Goal: Task Accomplishment & Management: Use online tool/utility

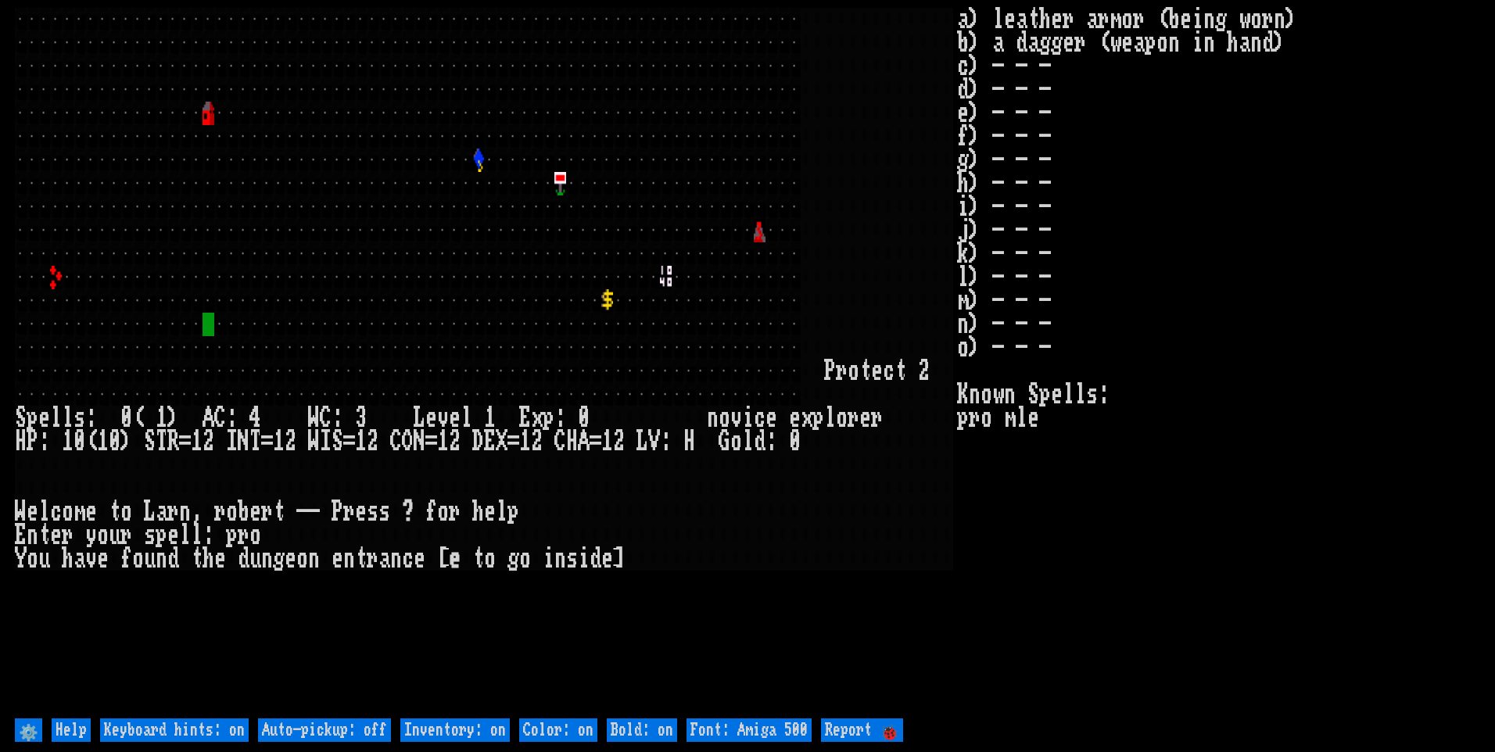
drag, startPoint x: 338, startPoint y: 728, endPoint x: 358, endPoint y: 733, distance: 20.9
click at [338, 729] on off "Auto-pickup: off" at bounding box center [324, 730] width 133 height 23
type off "Auto-pickup: on"
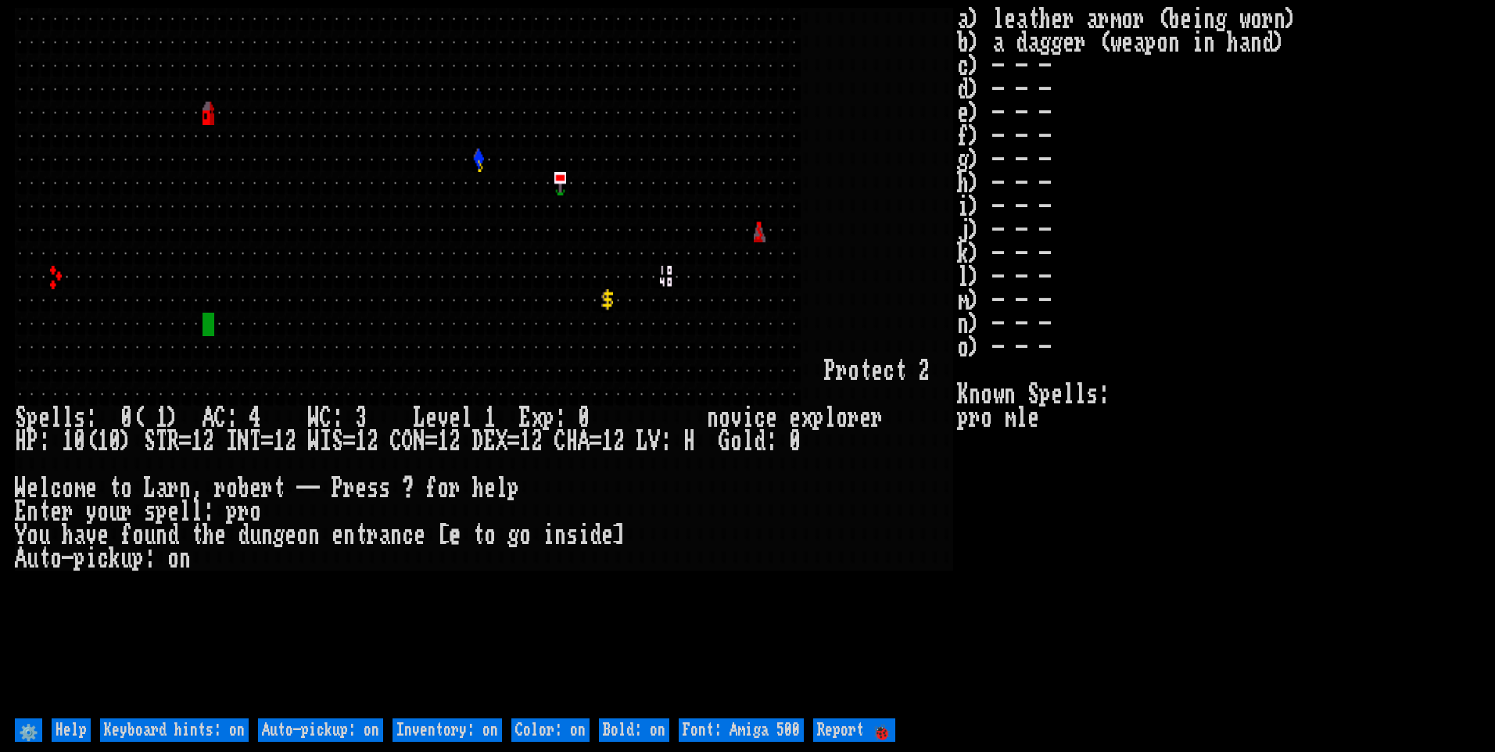
click at [417, 737] on on "Inventory: on" at bounding box center [446, 730] width 109 height 23
type on "Inventory: off"
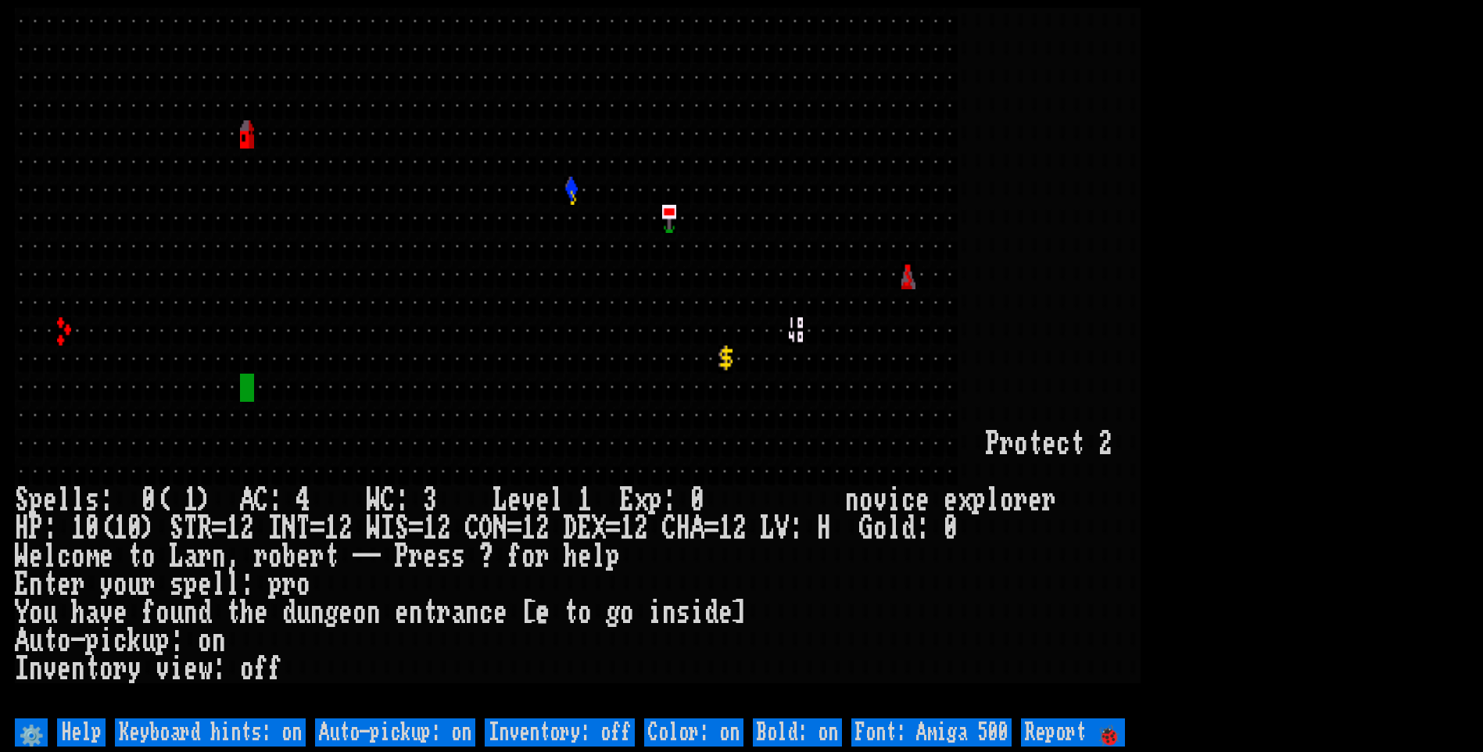
click at [923, 726] on 500 "Font: Amiga 500" at bounding box center [931, 733] width 160 height 28
type 500 "Font: Amiga 1200"
